Goal: Transaction & Acquisition: Download file/media

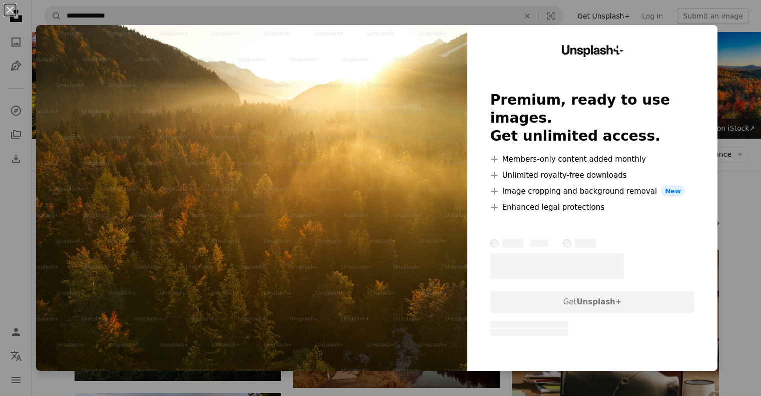
scroll to position [395, 0]
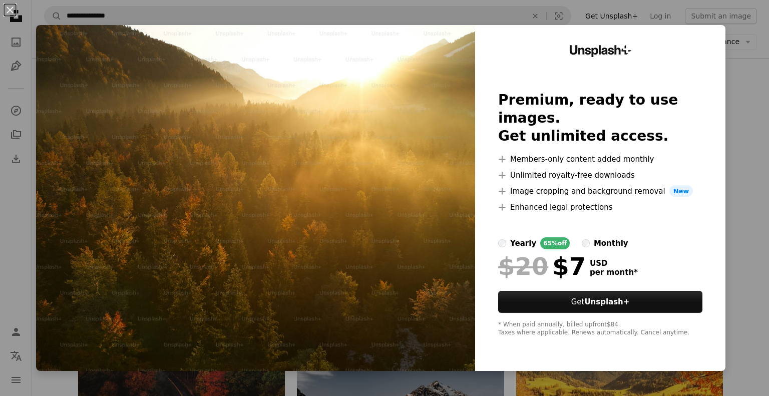
click at [735, 241] on div "An X shape Unsplash+ Premium, ready to use images. Get unlimited access. A plus…" at bounding box center [384, 198] width 769 height 396
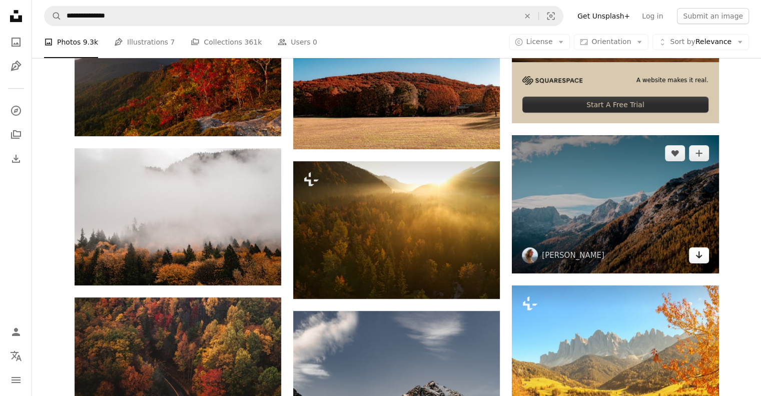
click at [699, 255] on icon "Download" at bounding box center [699, 254] width 7 height 7
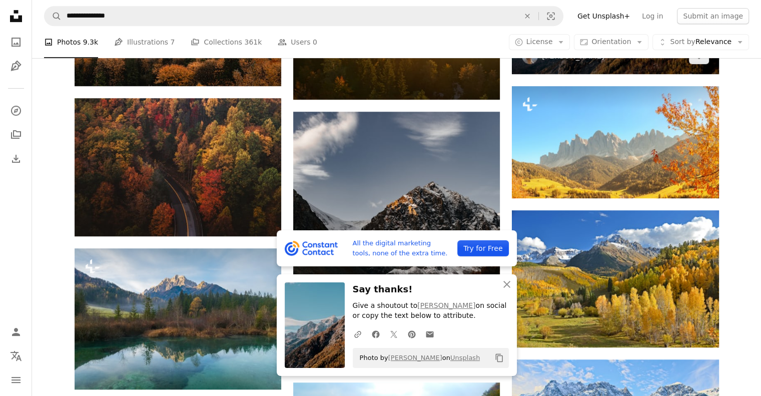
scroll to position [616, 0]
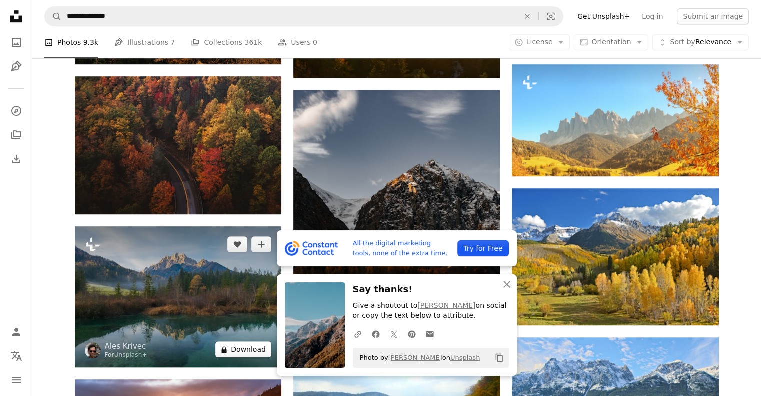
click at [247, 352] on button "A lock Download" at bounding box center [243, 349] width 56 height 16
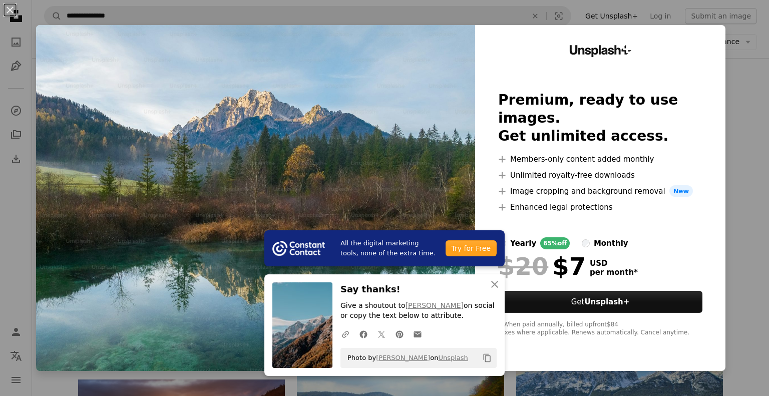
click at [718, 124] on div "An X shape All the digital marketing tools, none of the extra time. Try for Fre…" at bounding box center [384, 198] width 769 height 396
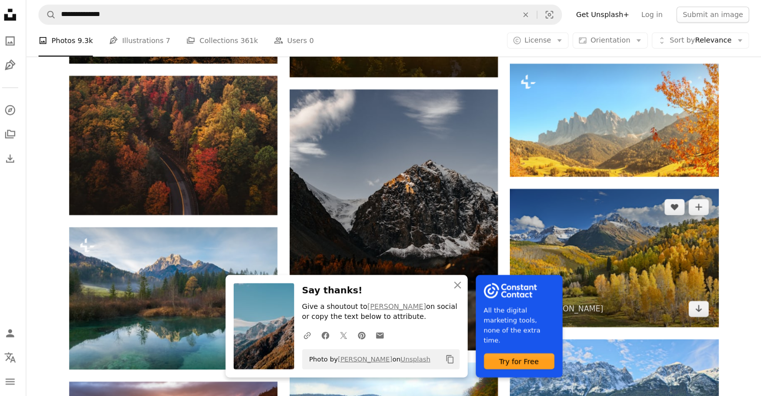
scroll to position [616, 0]
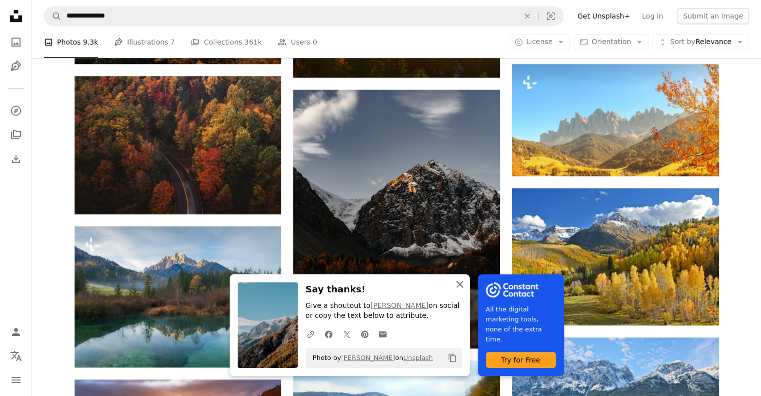
click at [459, 284] on icon "button" at bounding box center [459, 284] width 7 height 7
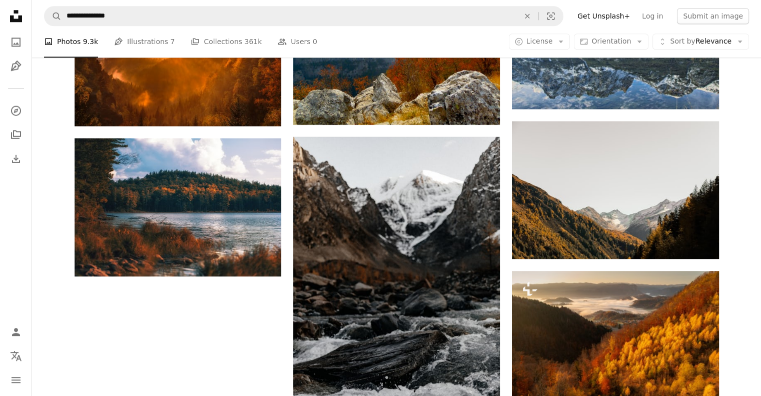
scroll to position [1016, 0]
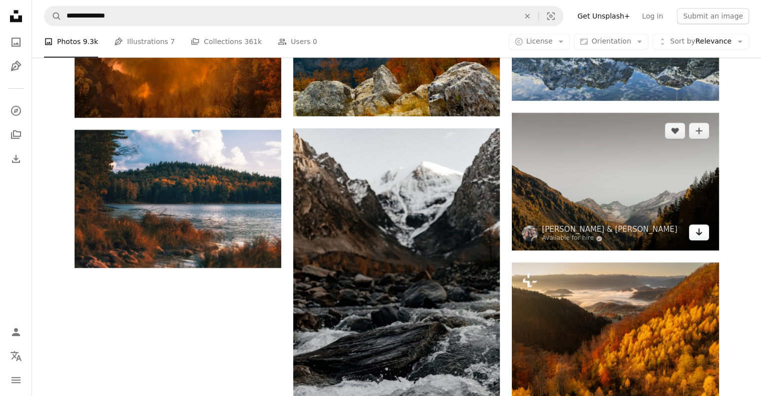
click at [699, 235] on icon "Arrow pointing down" at bounding box center [699, 232] width 8 height 12
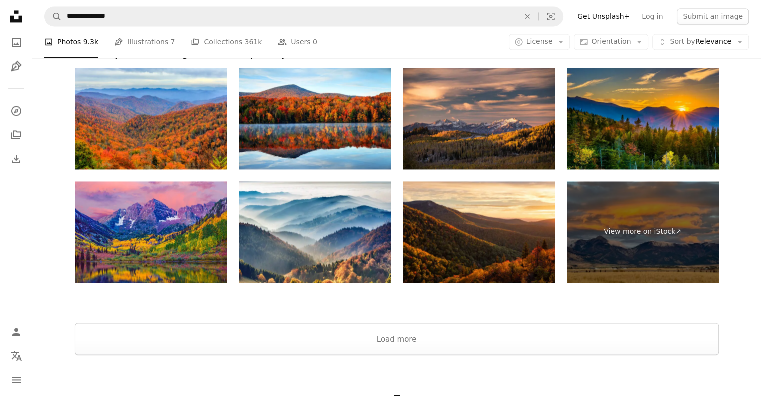
scroll to position [1662, 0]
